Goal: Information Seeking & Learning: Learn about a topic

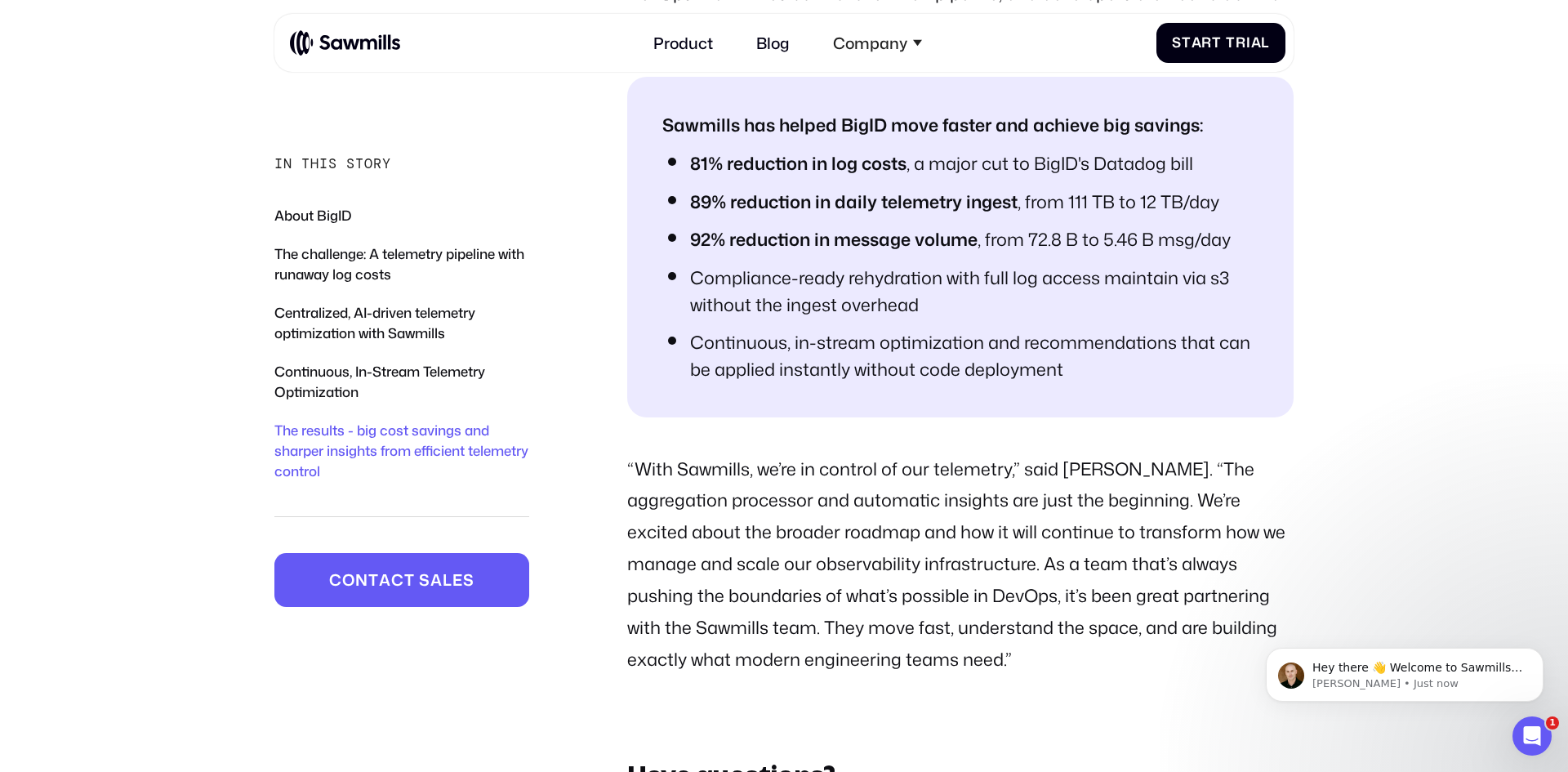
scroll to position [5299, 0]
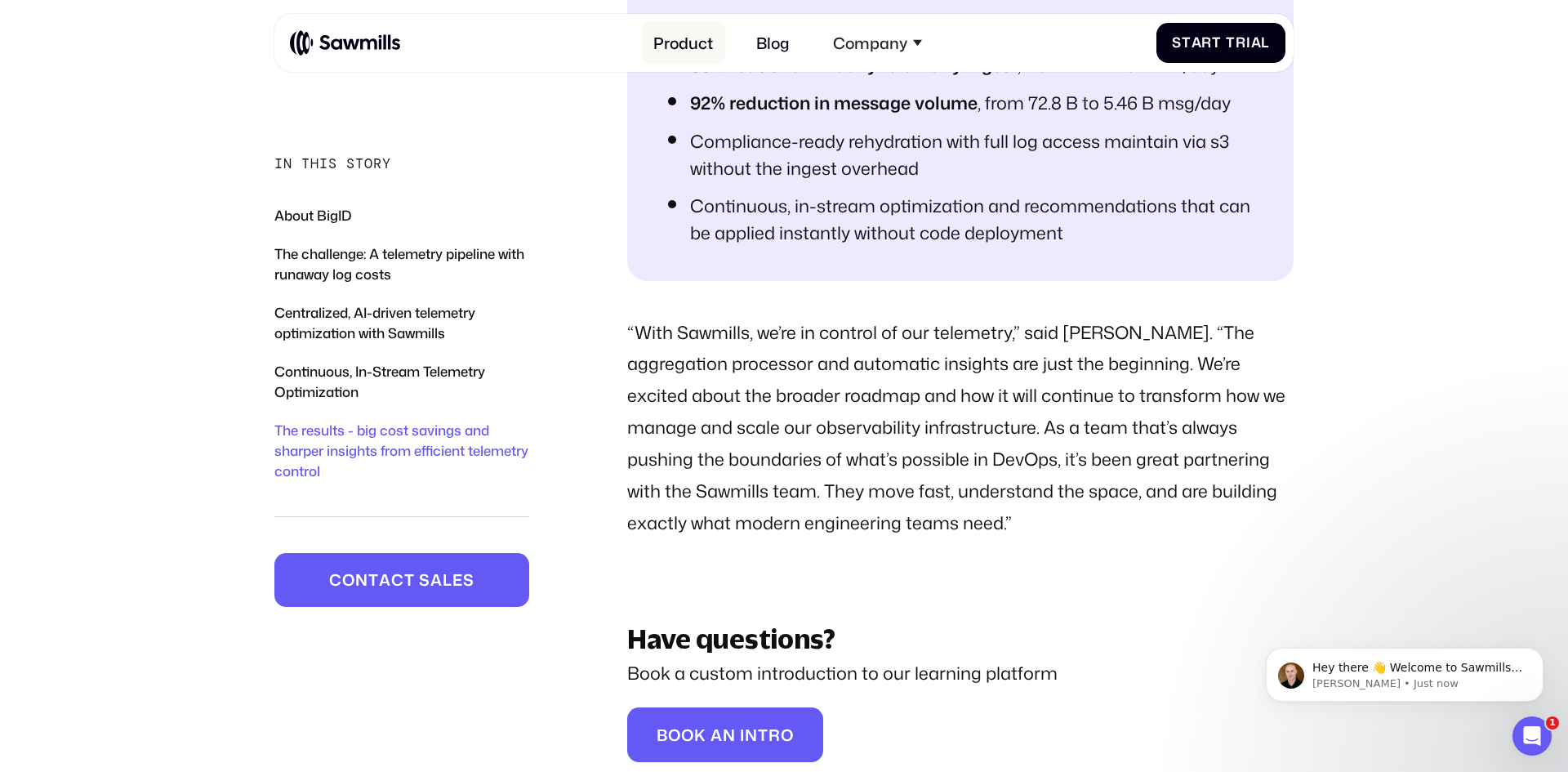
click at [687, 44] on link "Product" at bounding box center [684, 43] width 83 height 43
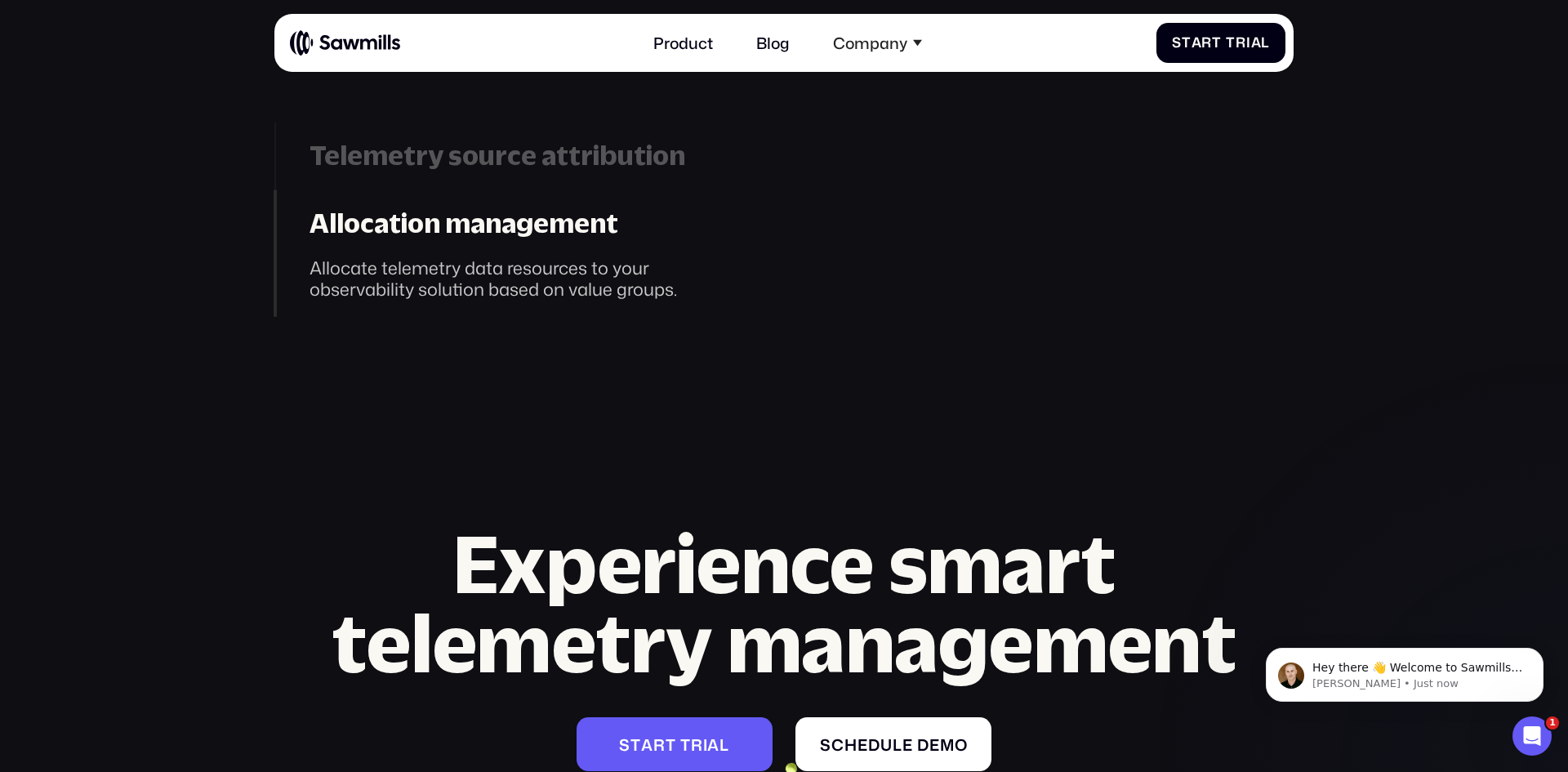
scroll to position [6801, 0]
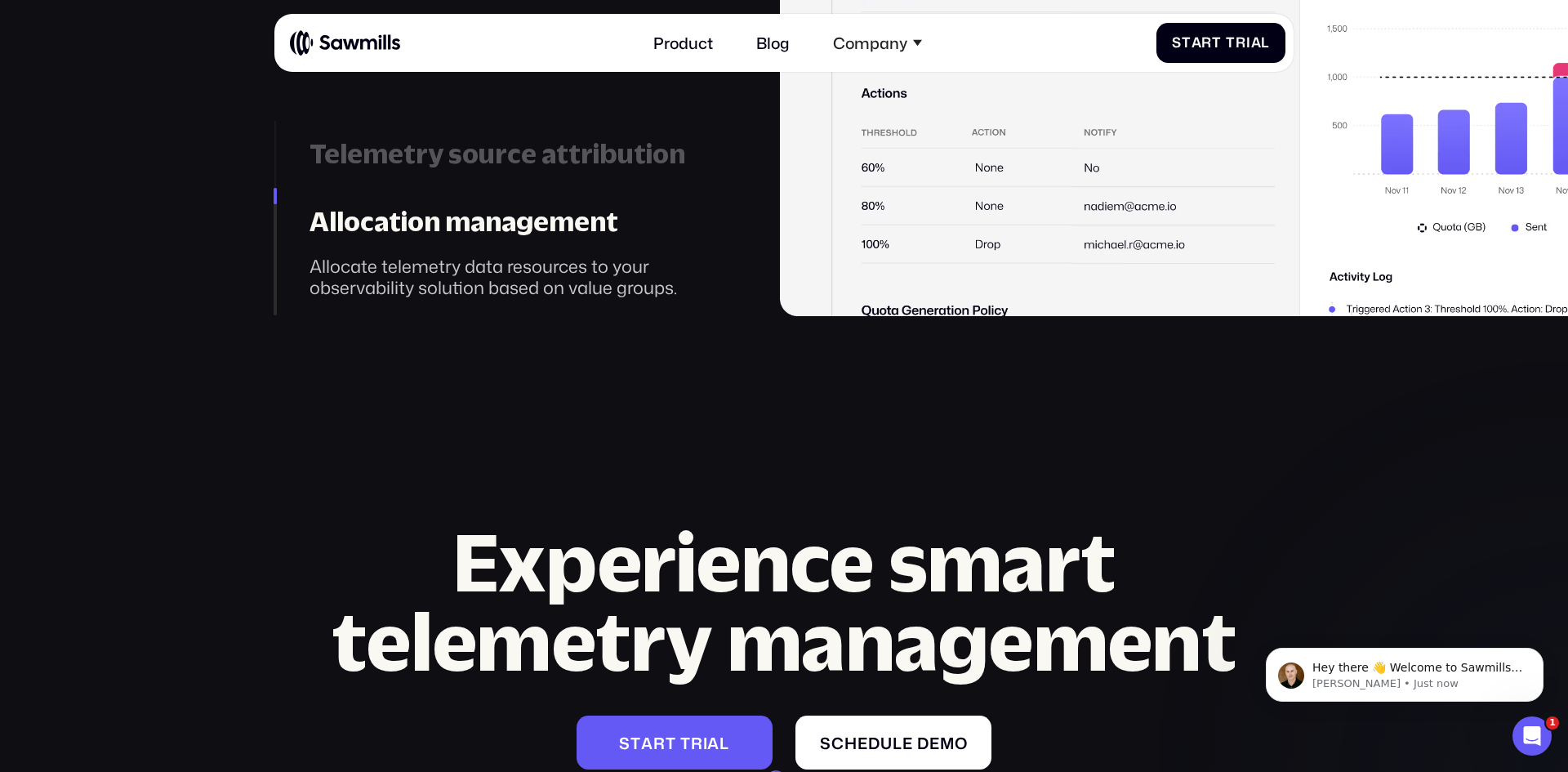
click at [506, 167] on div "Telemetry source attribution" at bounding box center [517, 154] width 416 height 32
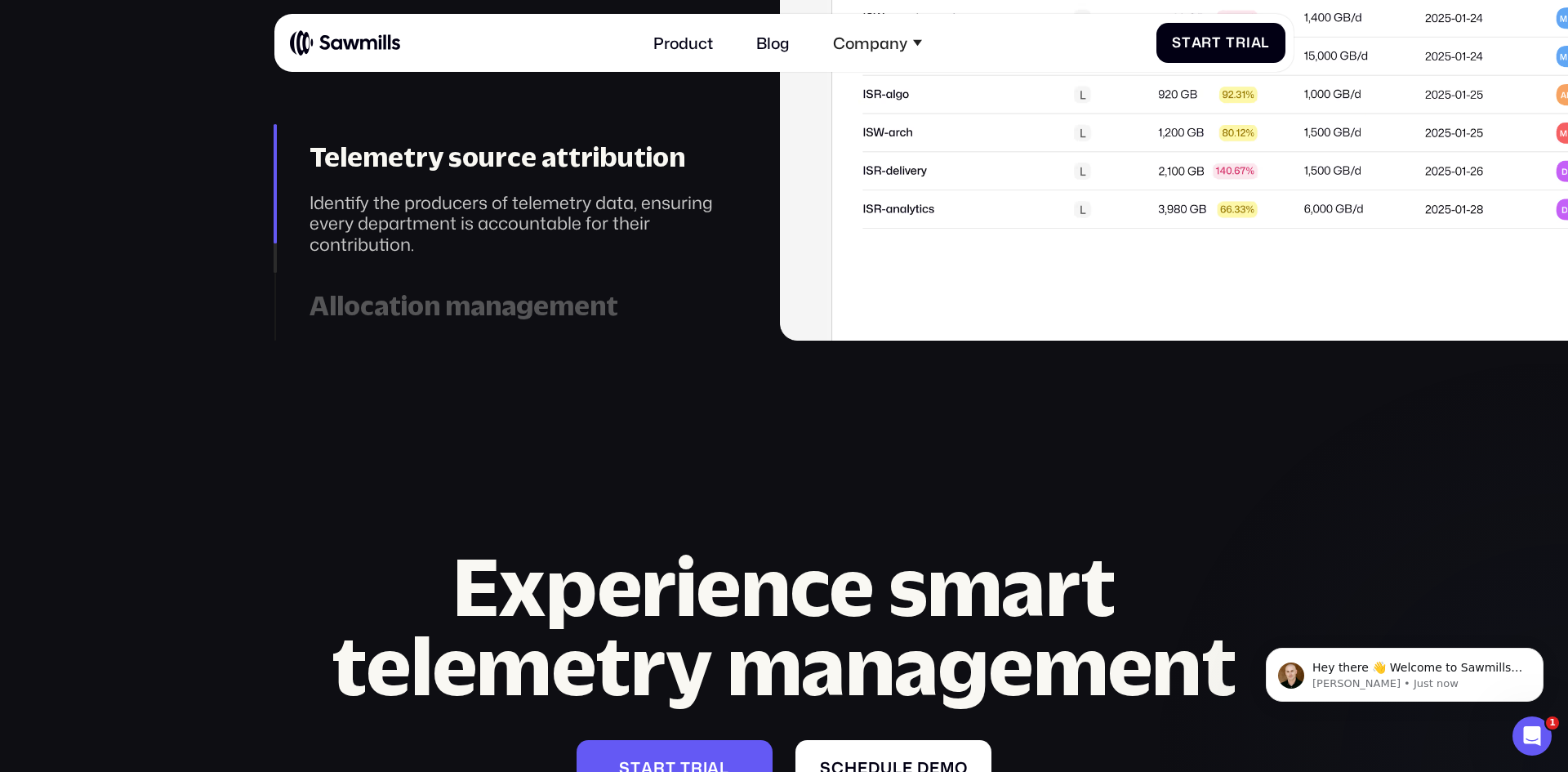
scroll to position [6778, 0]
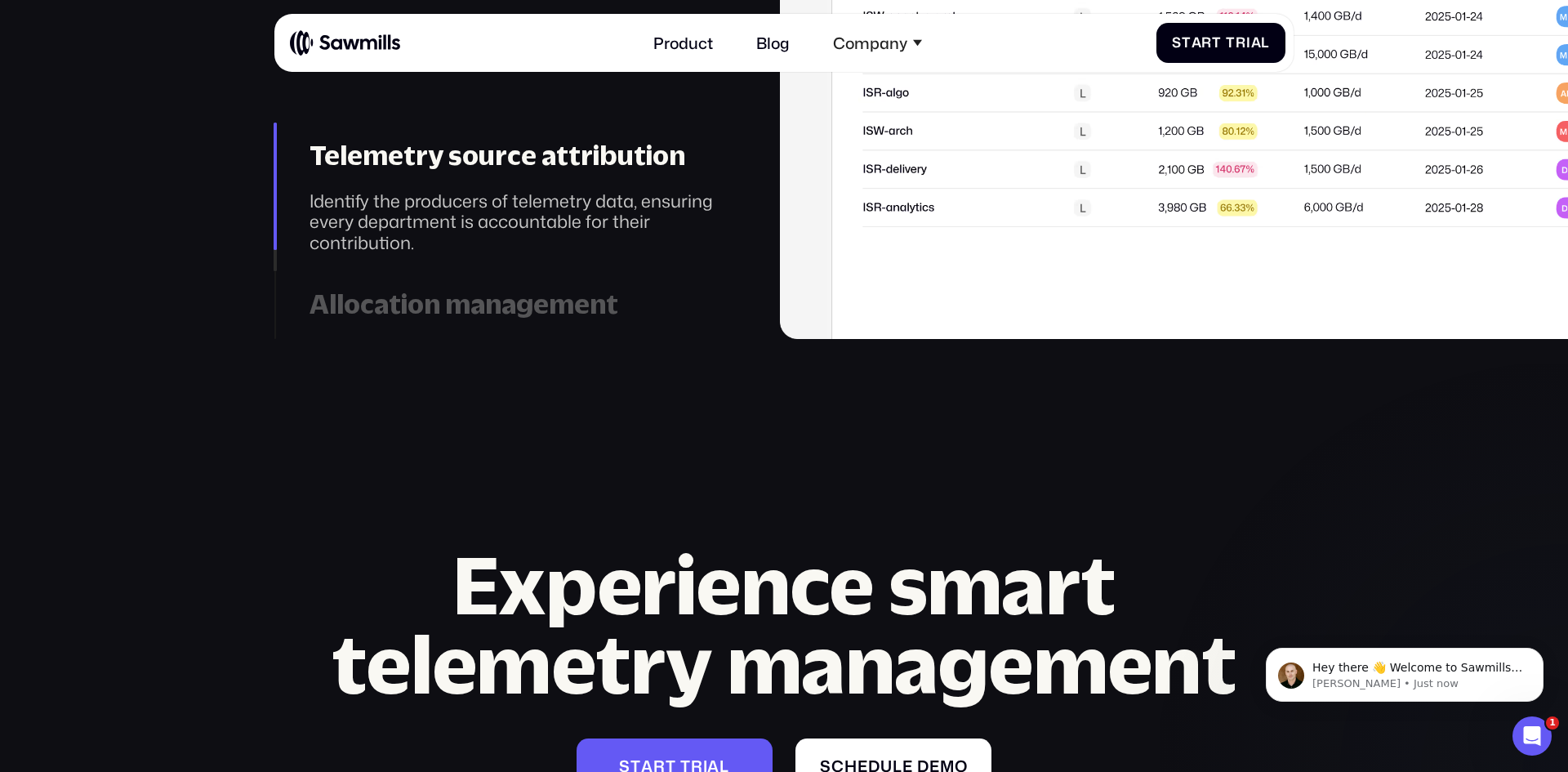
click at [500, 317] on div "Allocation management" at bounding box center [517, 305] width 416 height 32
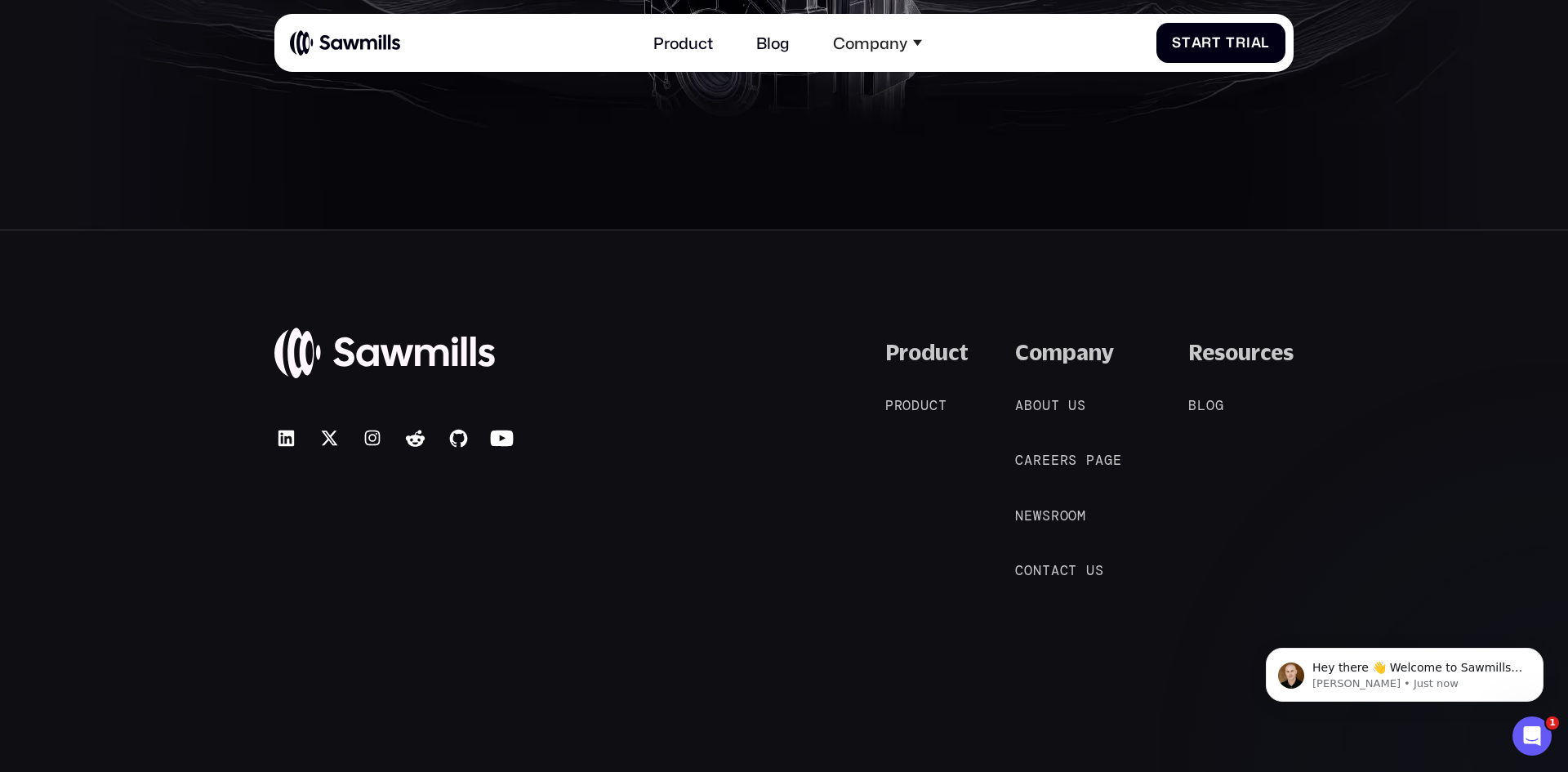
scroll to position [8067, 0]
